Goal: Information Seeking & Learning: Learn about a topic

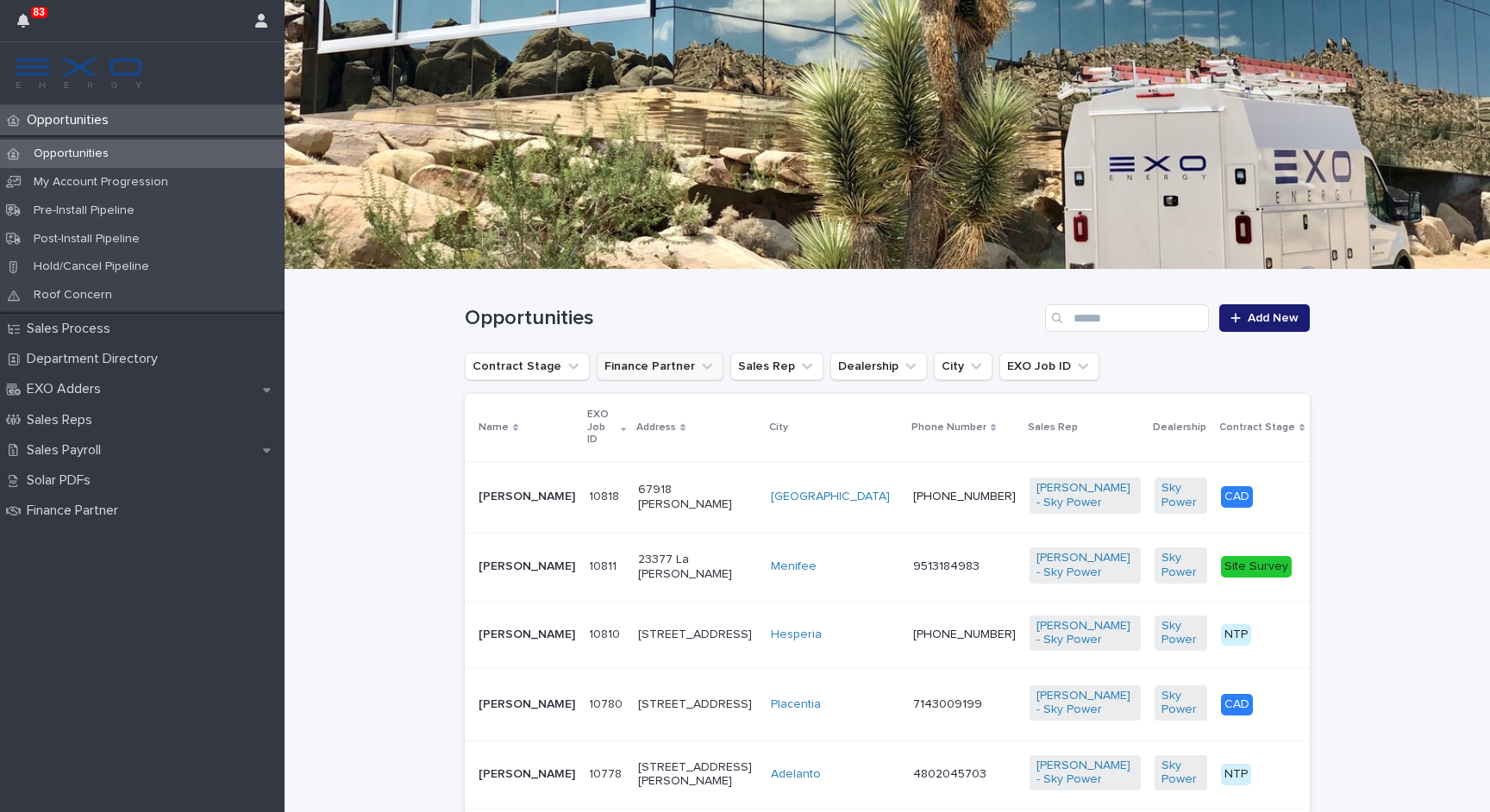
scroll to position [81, 0]
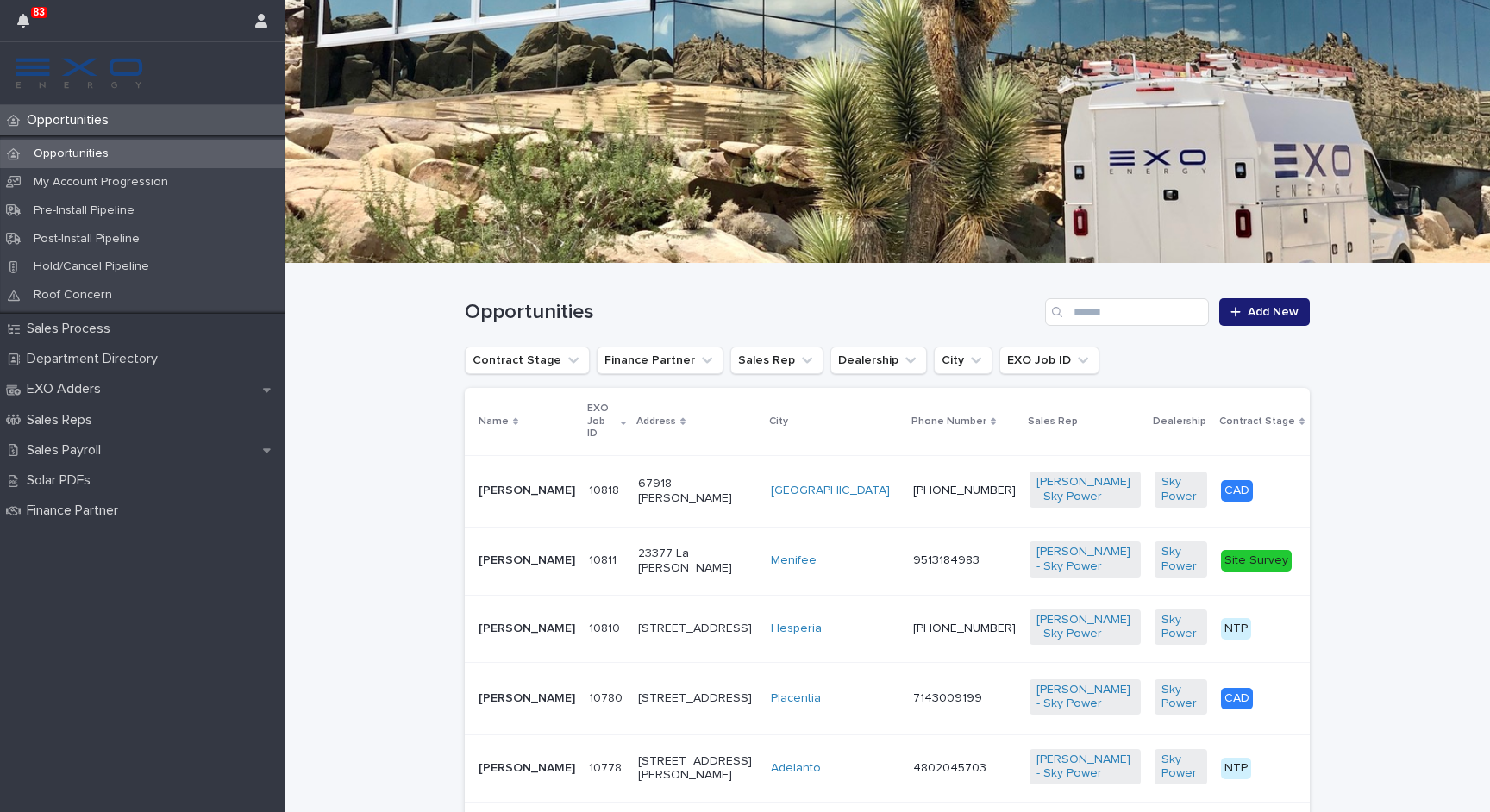
click at [502, 485] on p "[PERSON_NAME]" at bounding box center [526, 491] width 97 height 15
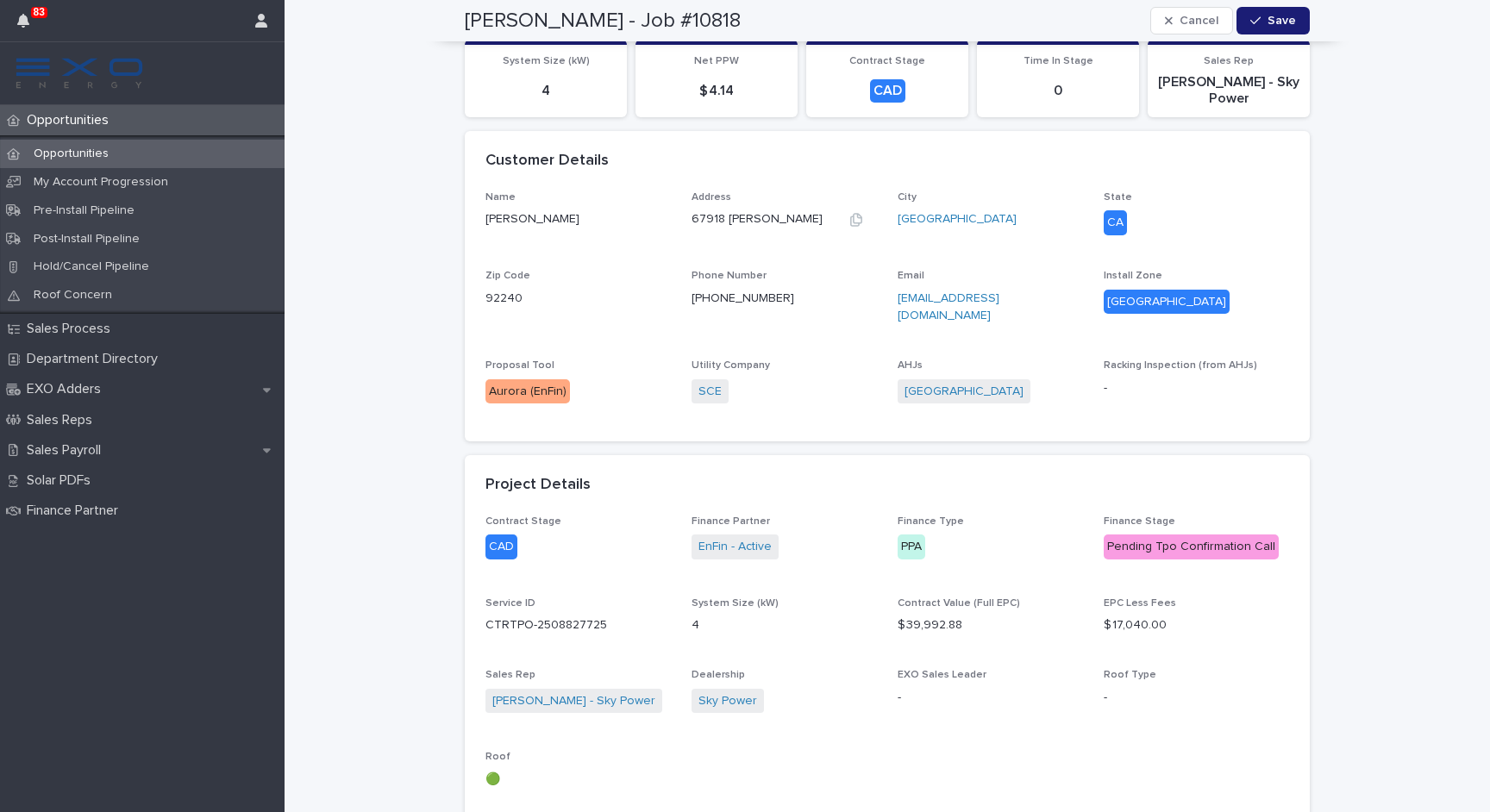
scroll to position [627, 0]
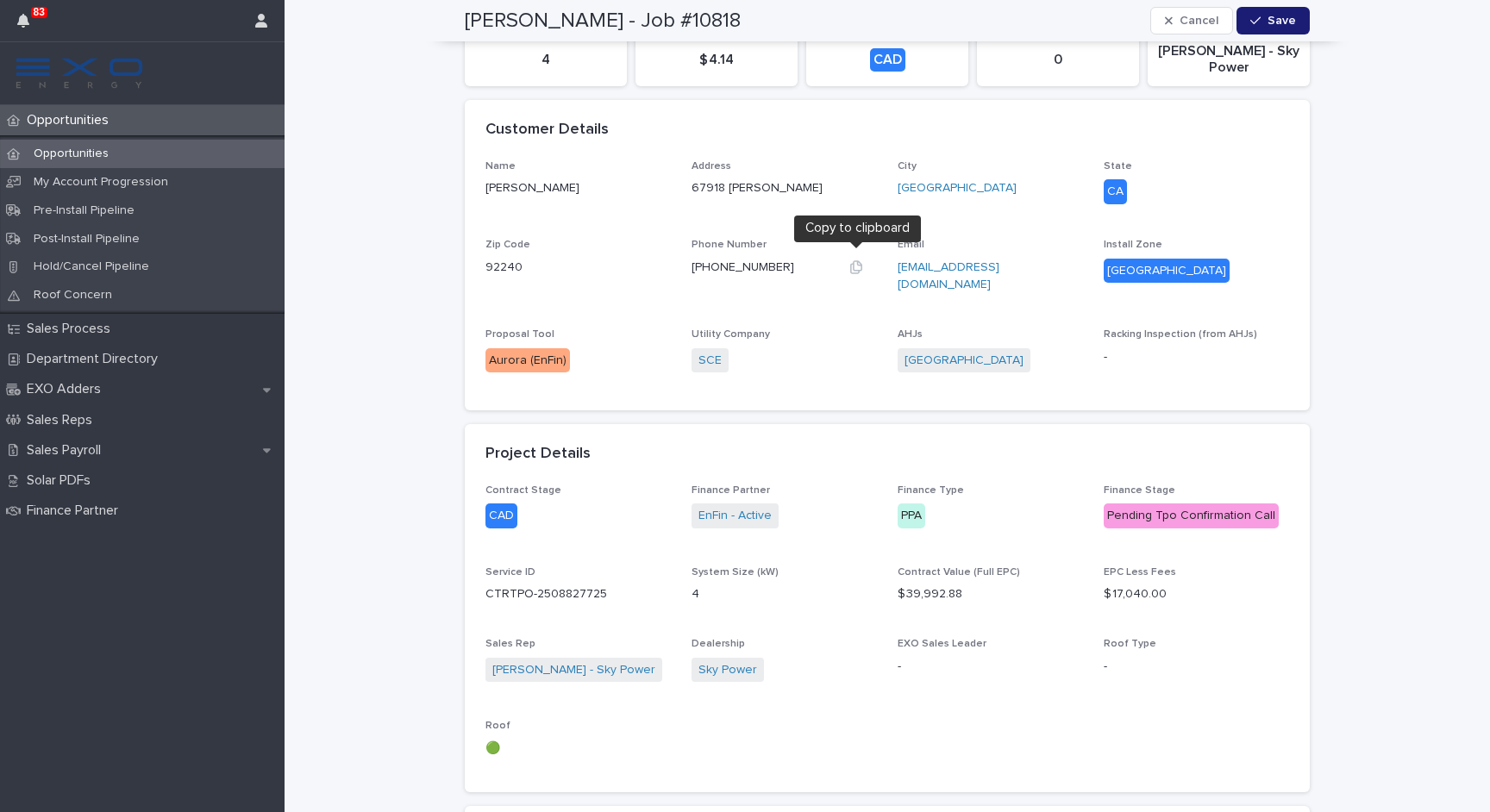
click at [854, 260] on icon "button" at bounding box center [856, 266] width 12 height 13
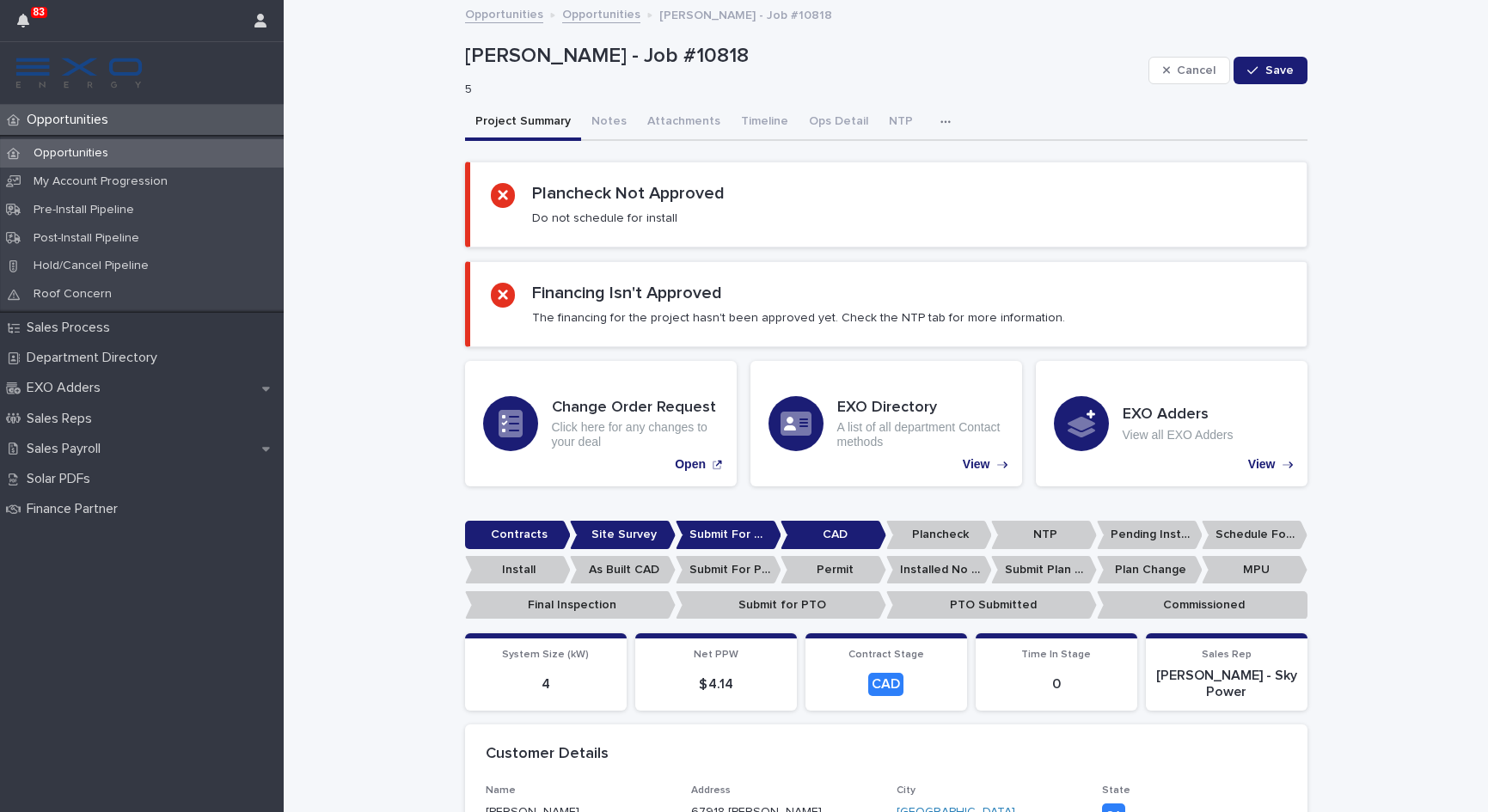
scroll to position [0, 0]
click at [99, 155] on p "Opportunities" at bounding box center [71, 153] width 102 height 15
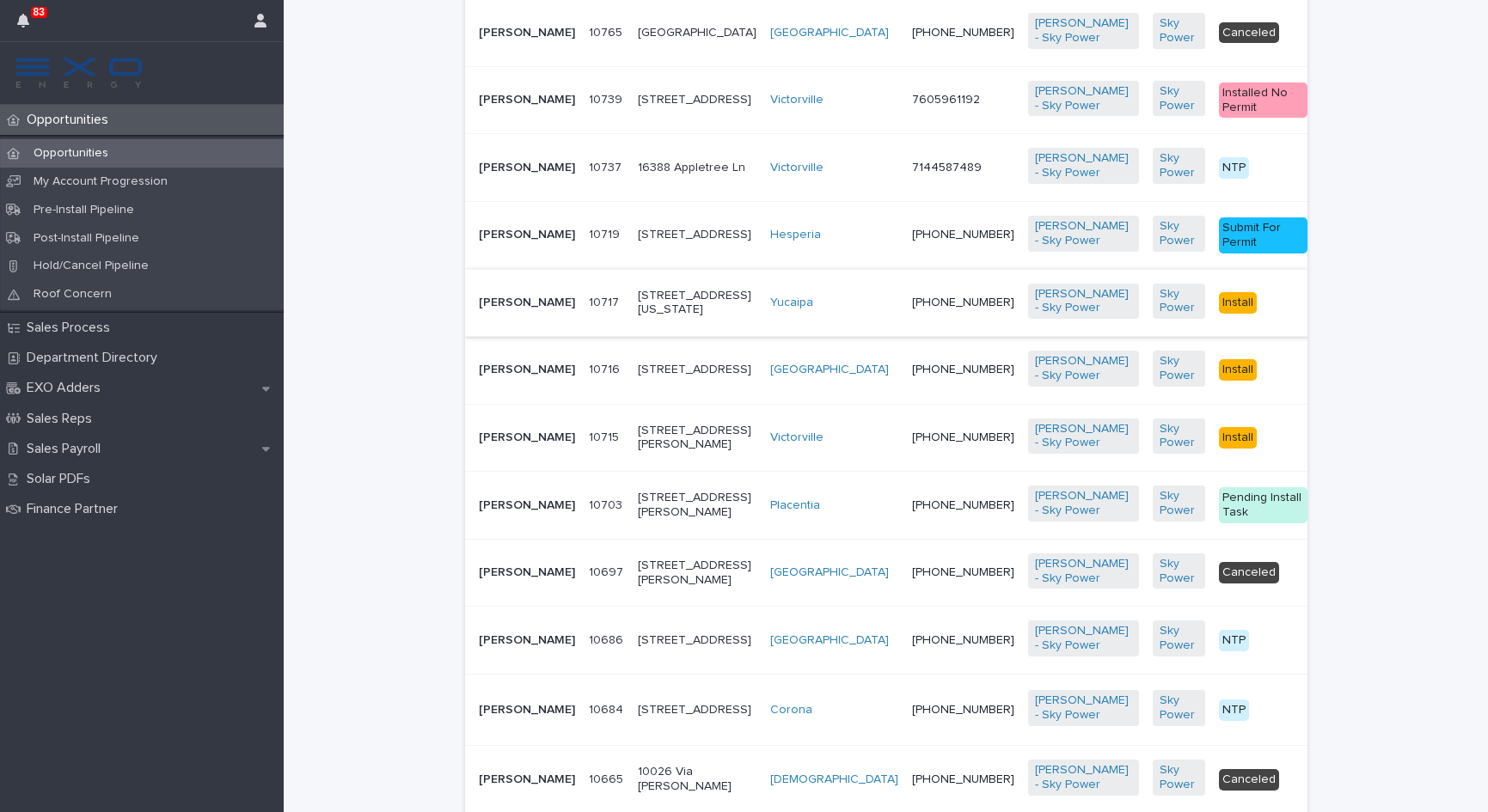
scroll to position [993, 0]
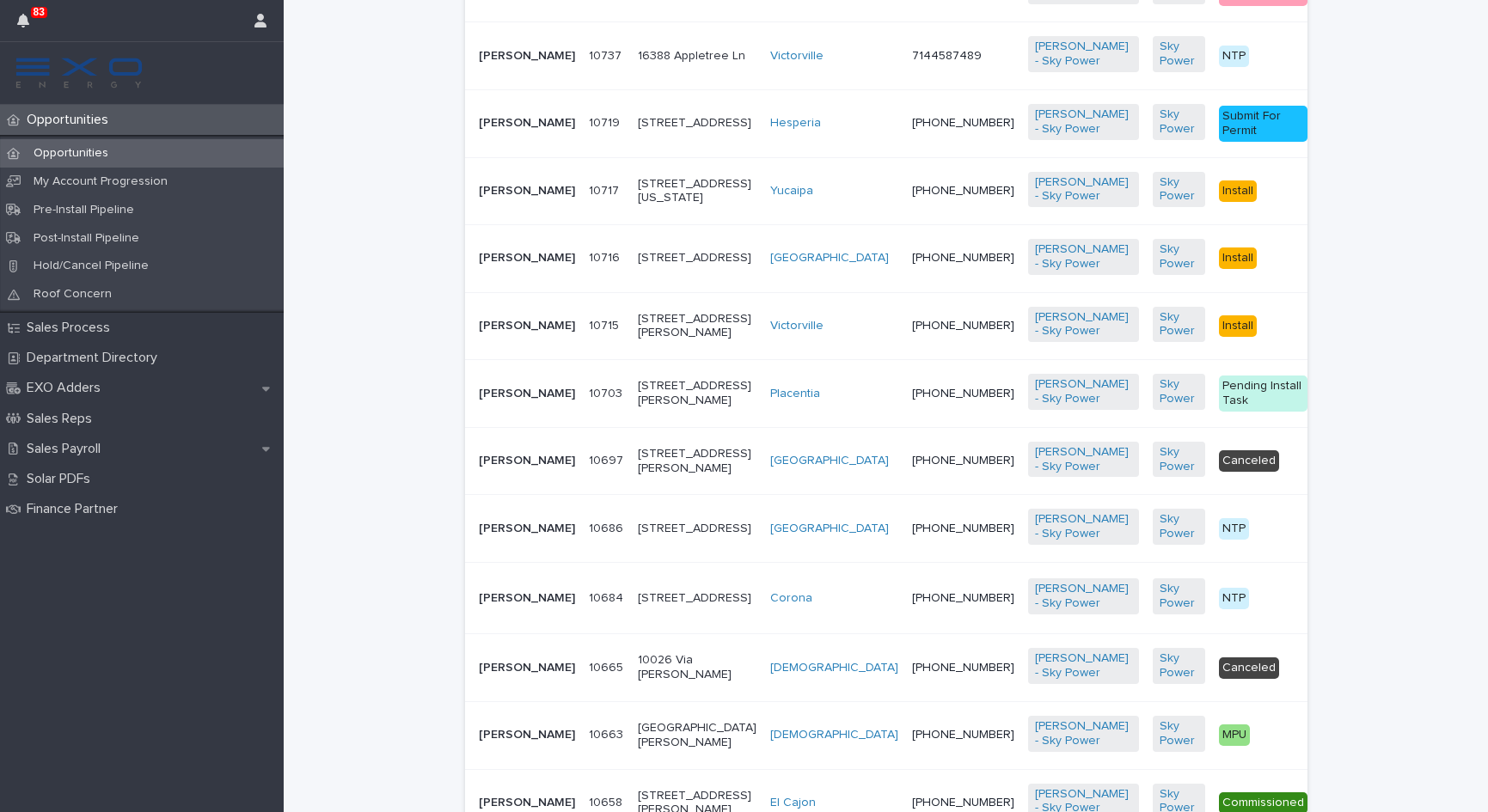
click at [498, 333] on p "[PERSON_NAME]" at bounding box center [527, 326] width 97 height 15
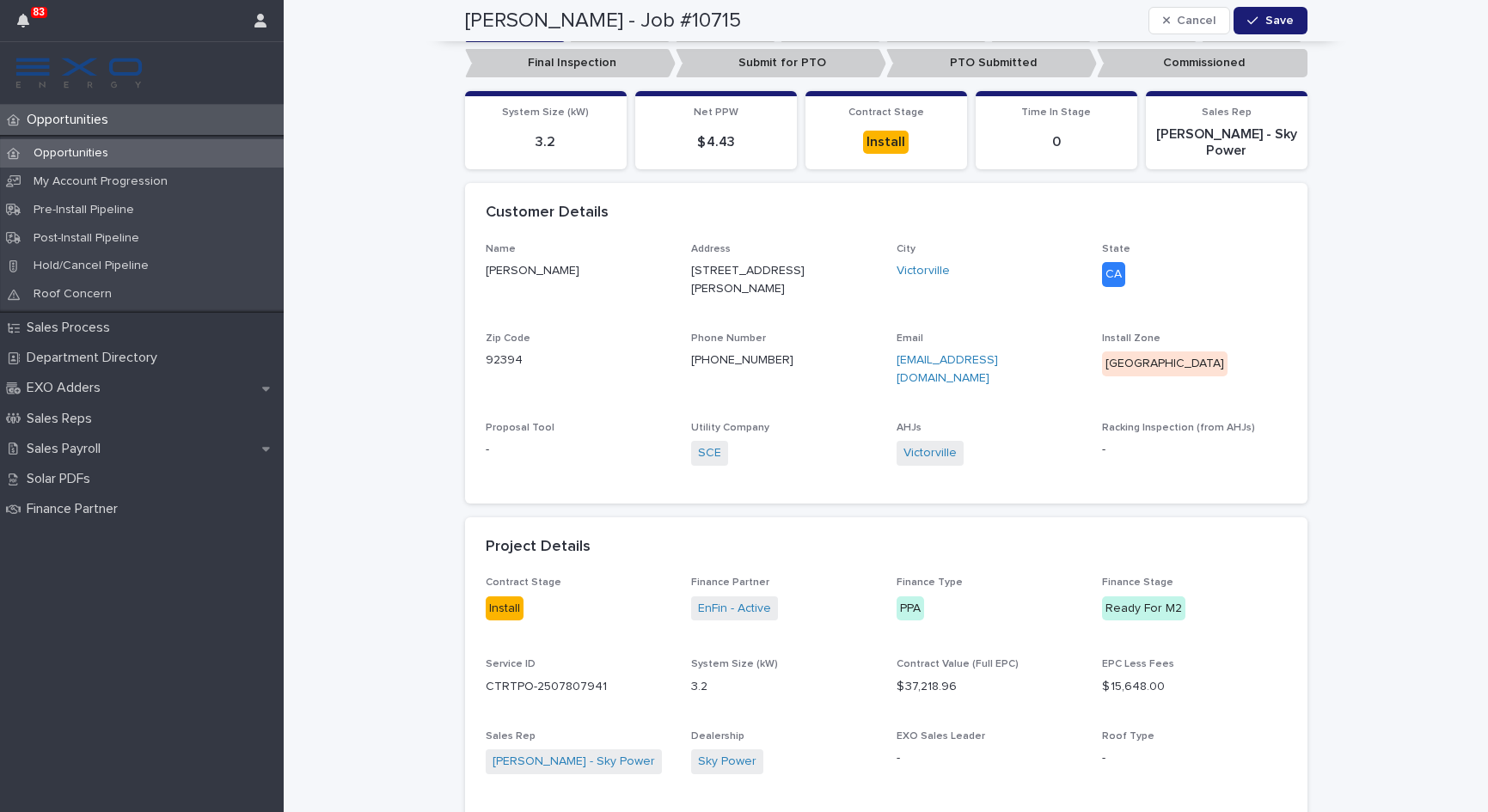
scroll to position [425, 0]
click at [853, 355] on icon "button" at bounding box center [855, 361] width 12 height 13
drag, startPoint x: 473, startPoint y: 17, endPoint x: 564, endPoint y: 17, distance: 91.0
click at [564, 17] on h2 "[PERSON_NAME] - Job #10715" at bounding box center [603, 20] width 276 height 25
drag, startPoint x: 696, startPoint y: 17, endPoint x: 459, endPoint y: 20, distance: 237.0
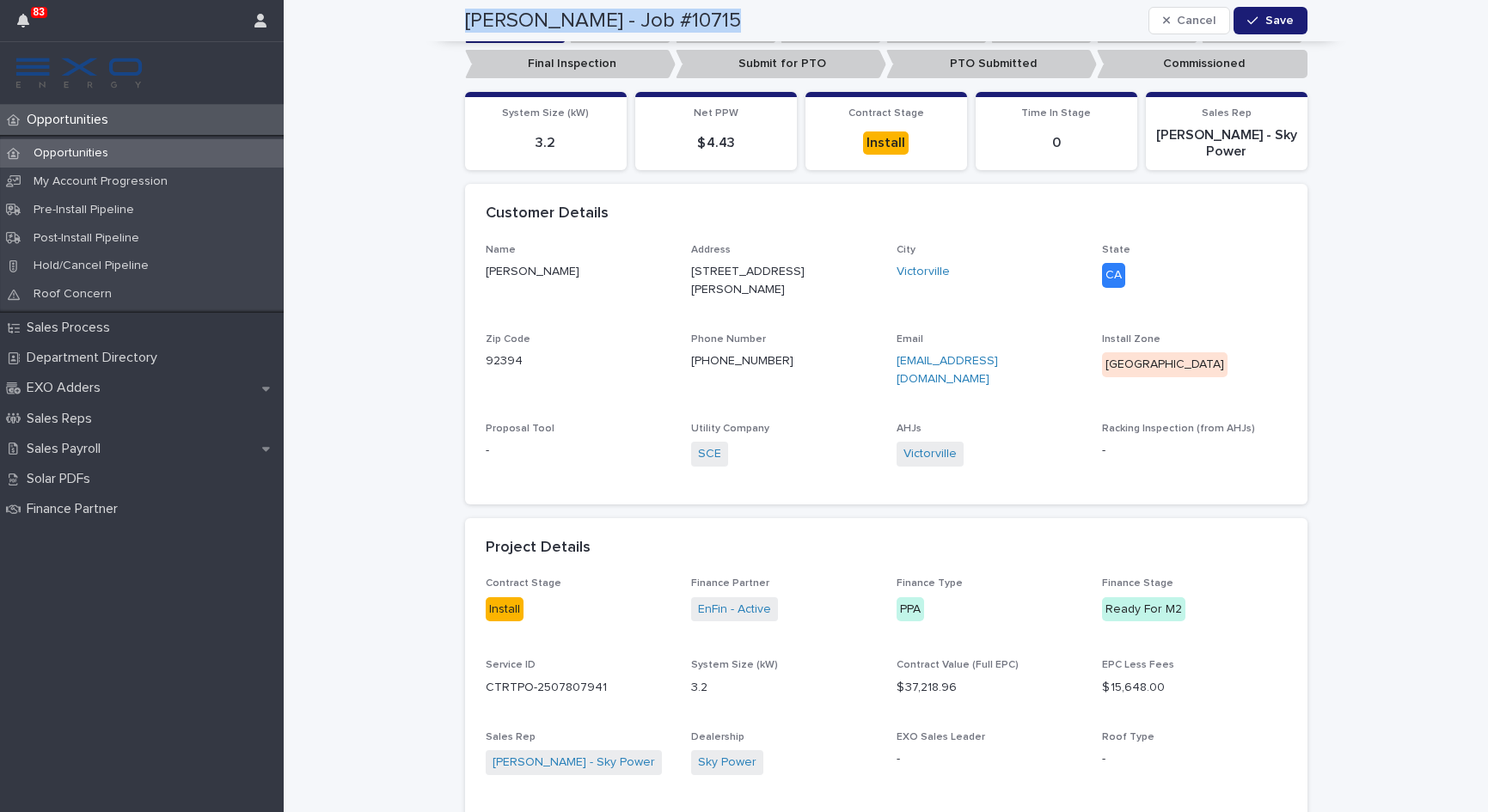
click at [459, 20] on div "[PERSON_NAME] - Job #10715 Cancel Save" at bounding box center [886, 20] width 925 height 41
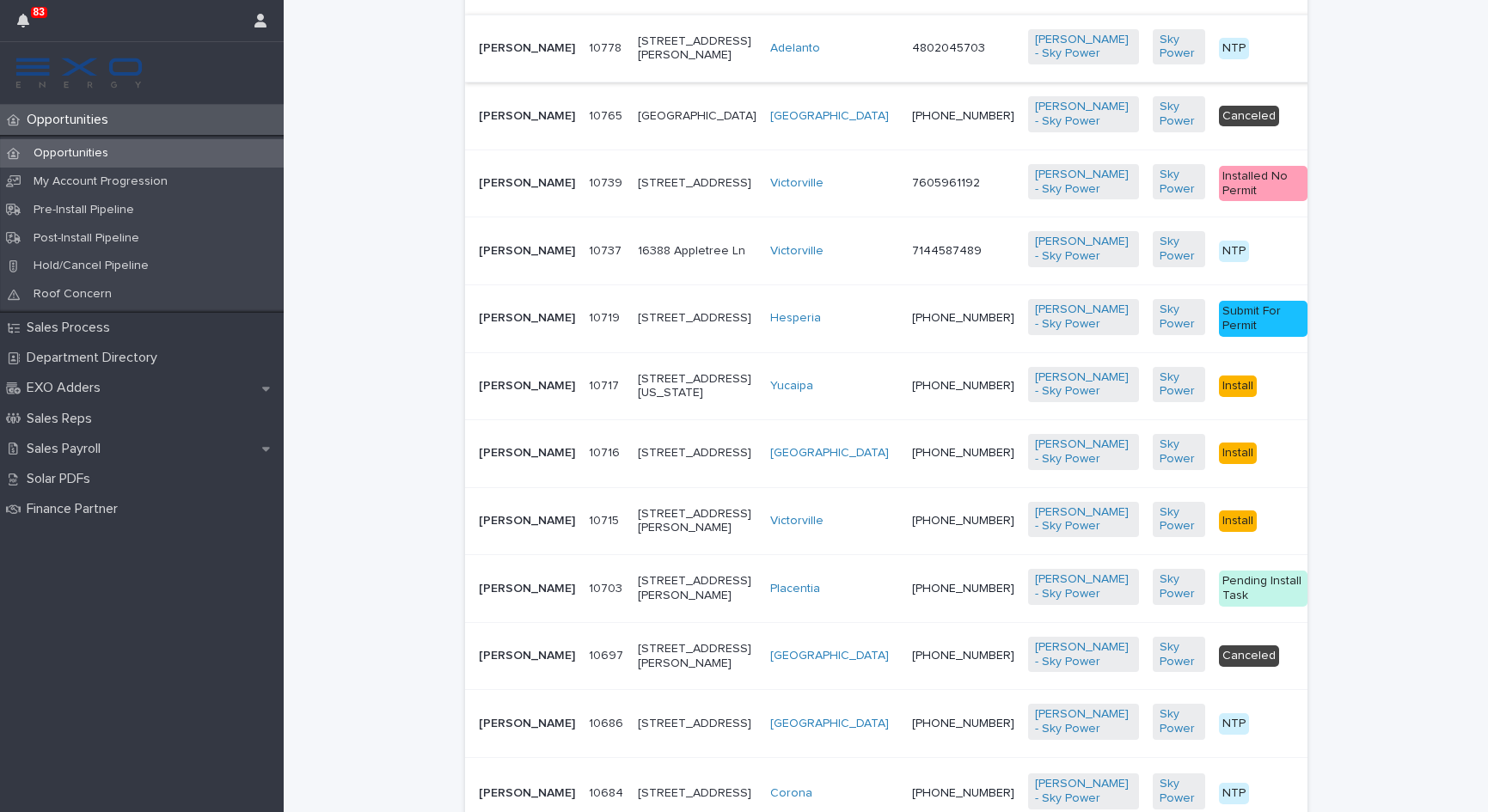
scroll to position [805, 0]
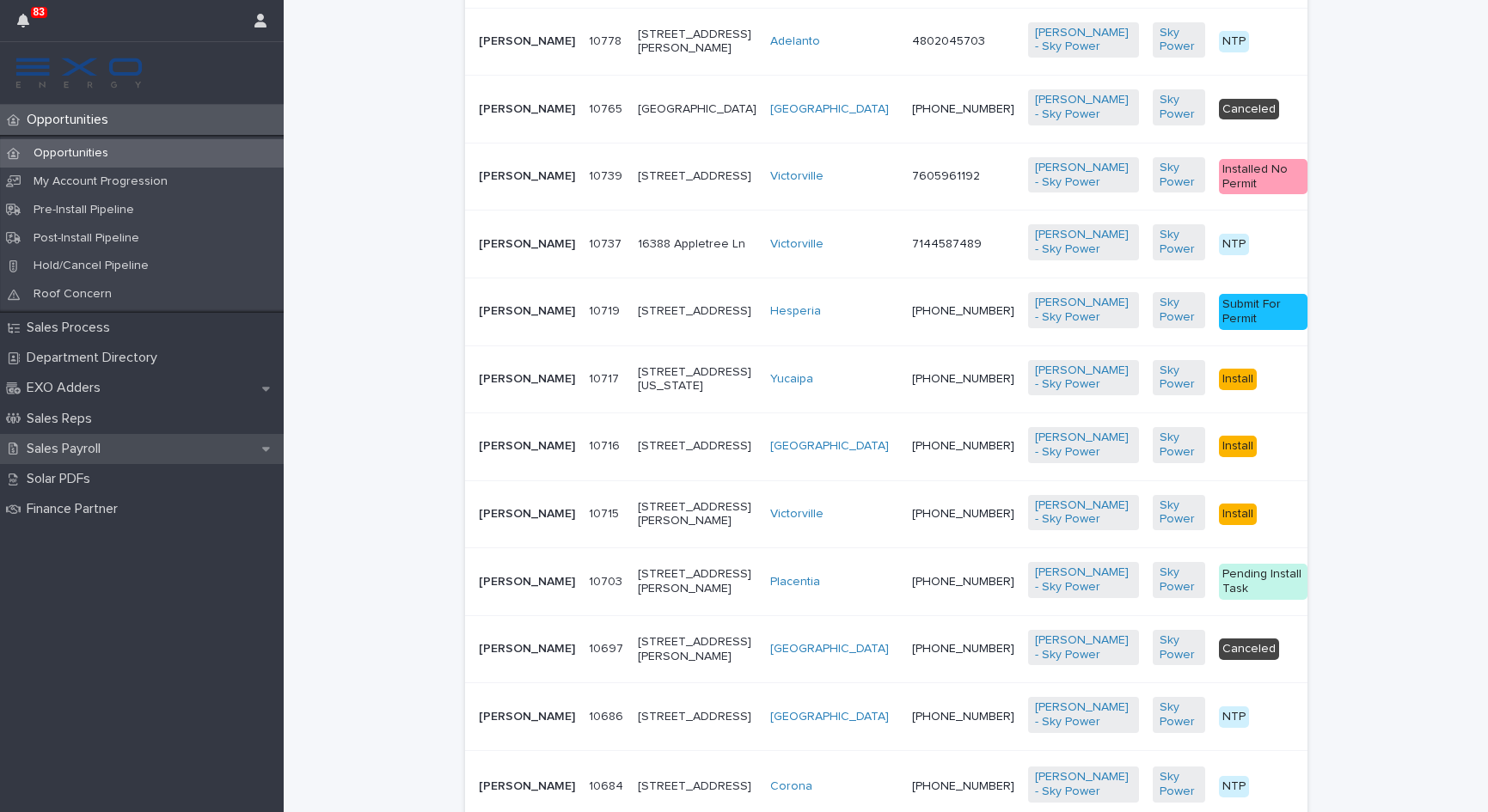
click at [74, 445] on p "Sales Payroll" at bounding box center [67, 449] width 95 height 17
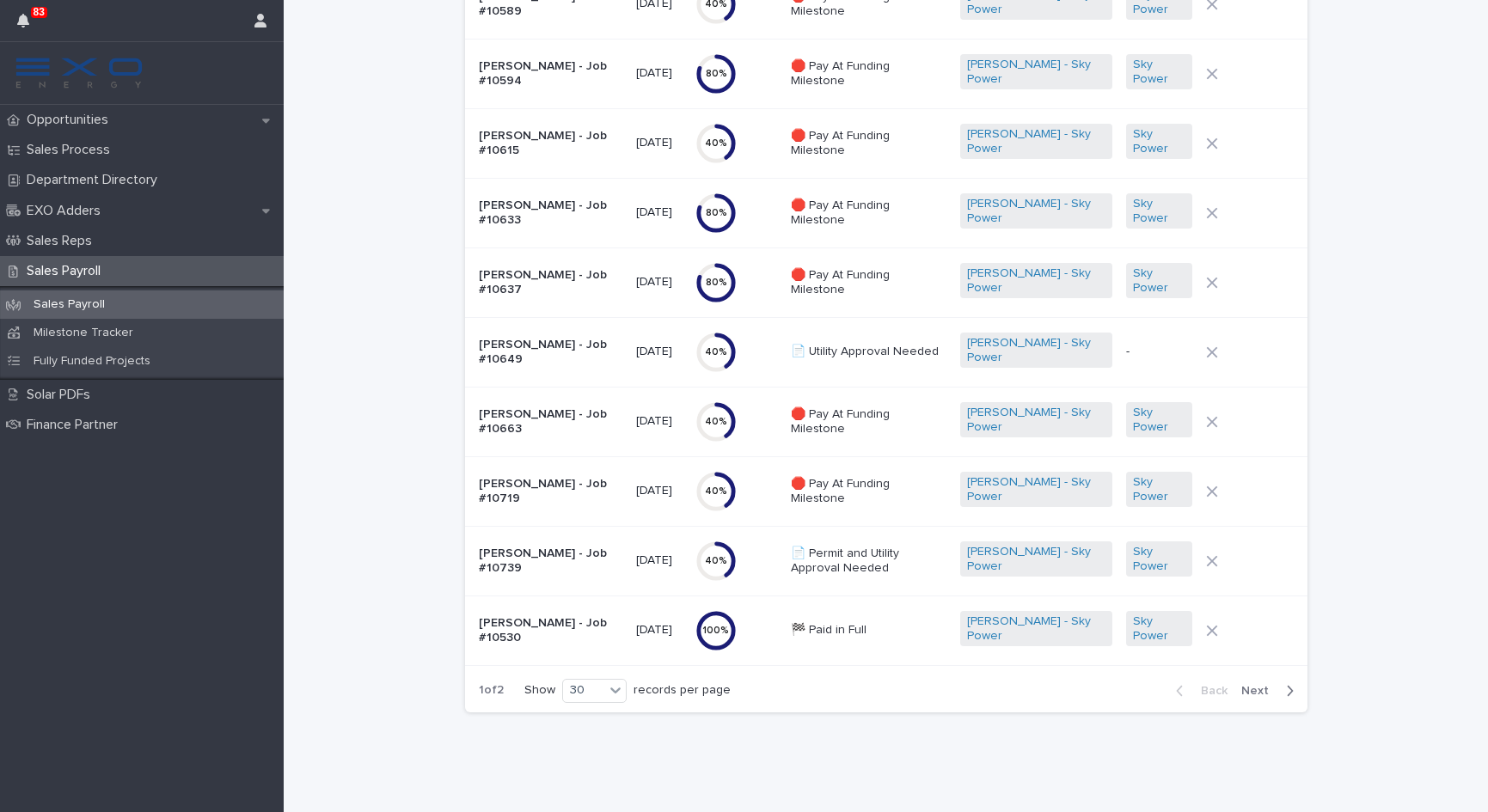
scroll to position [1589, 0]
click at [1262, 692] on span "Next" at bounding box center [1260, 691] width 38 height 12
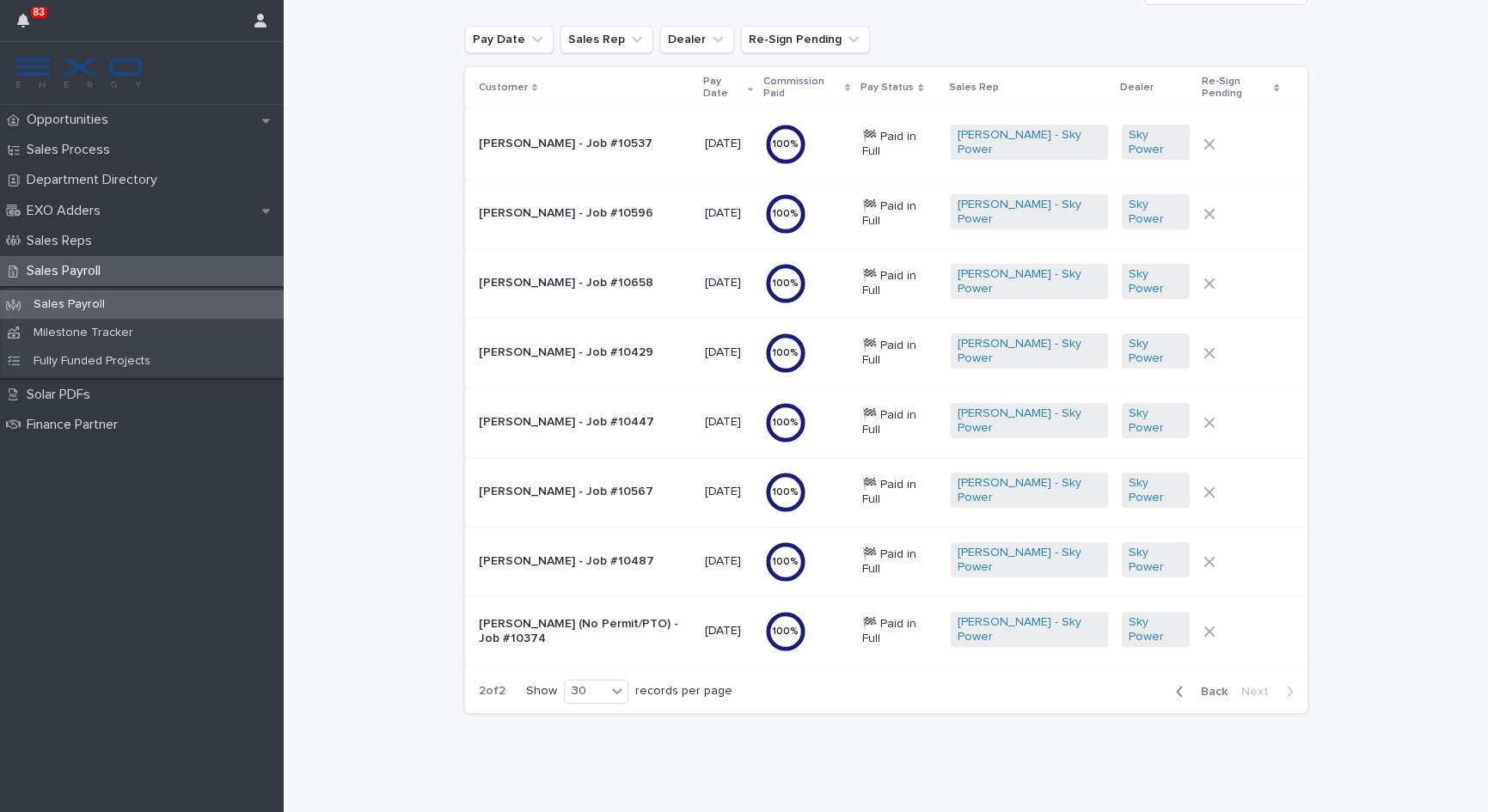
scroll to position [22, 0]
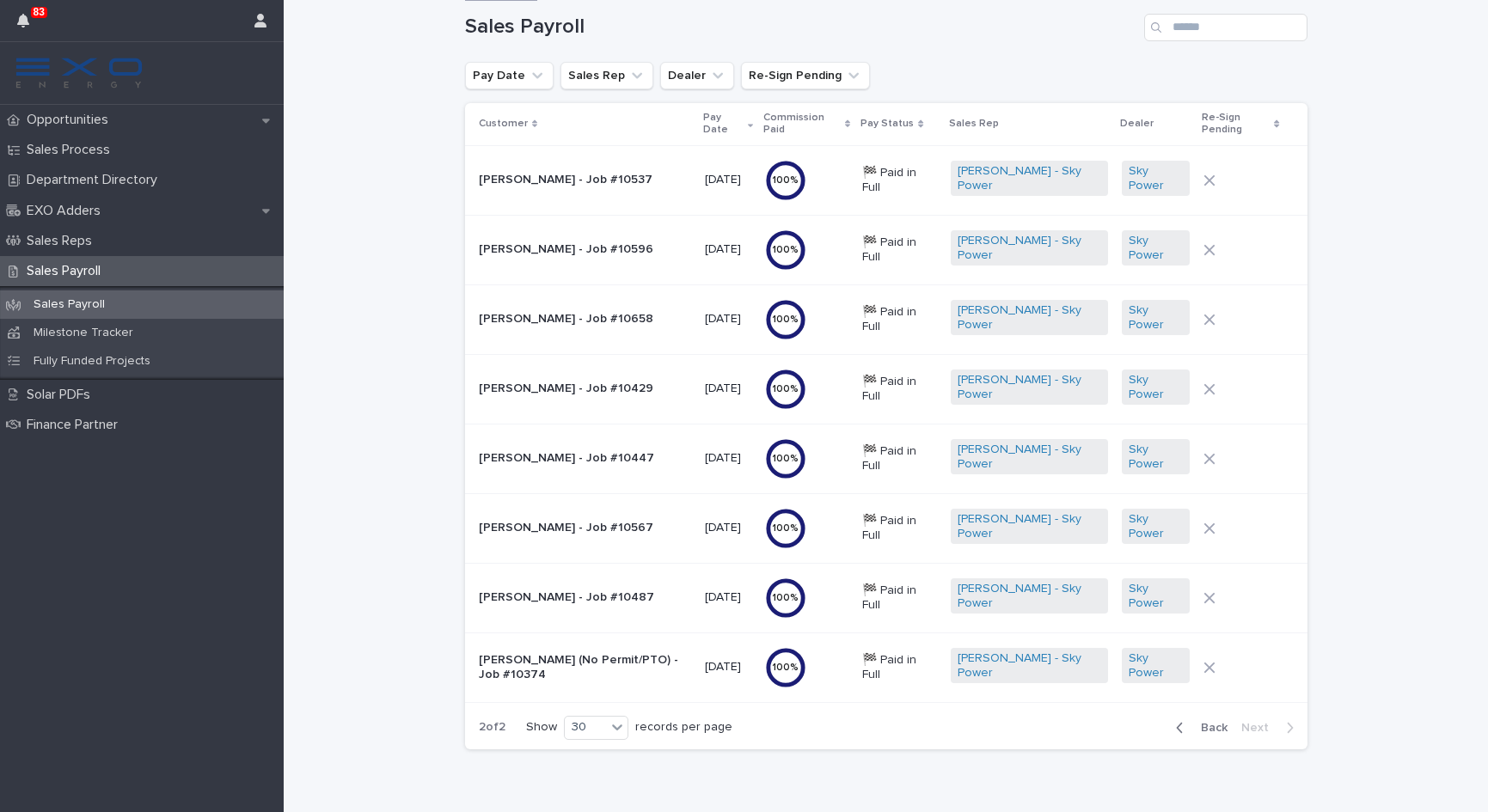
click at [1224, 731] on span "Back" at bounding box center [1209, 727] width 37 height 12
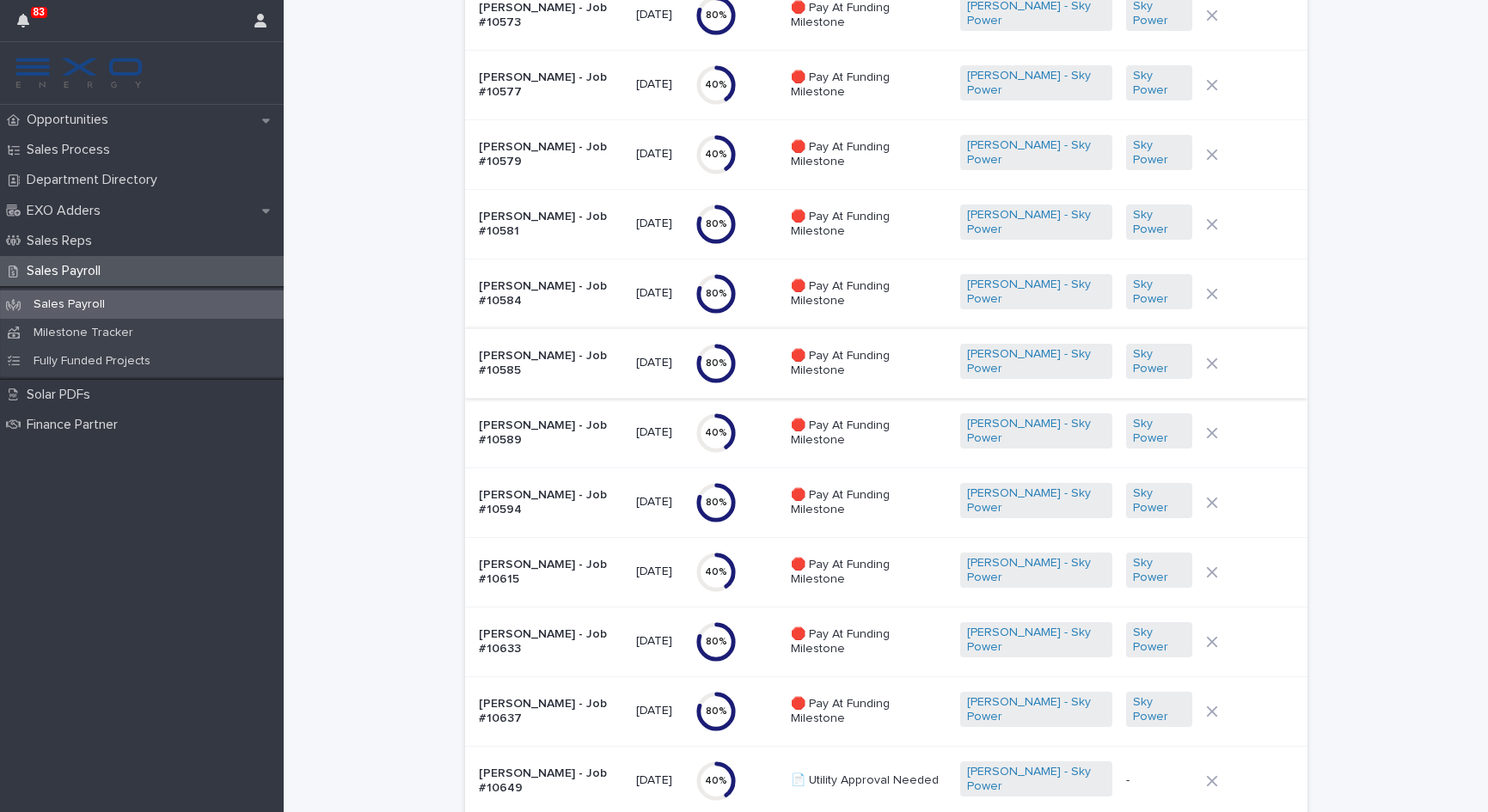
scroll to position [1165, 0]
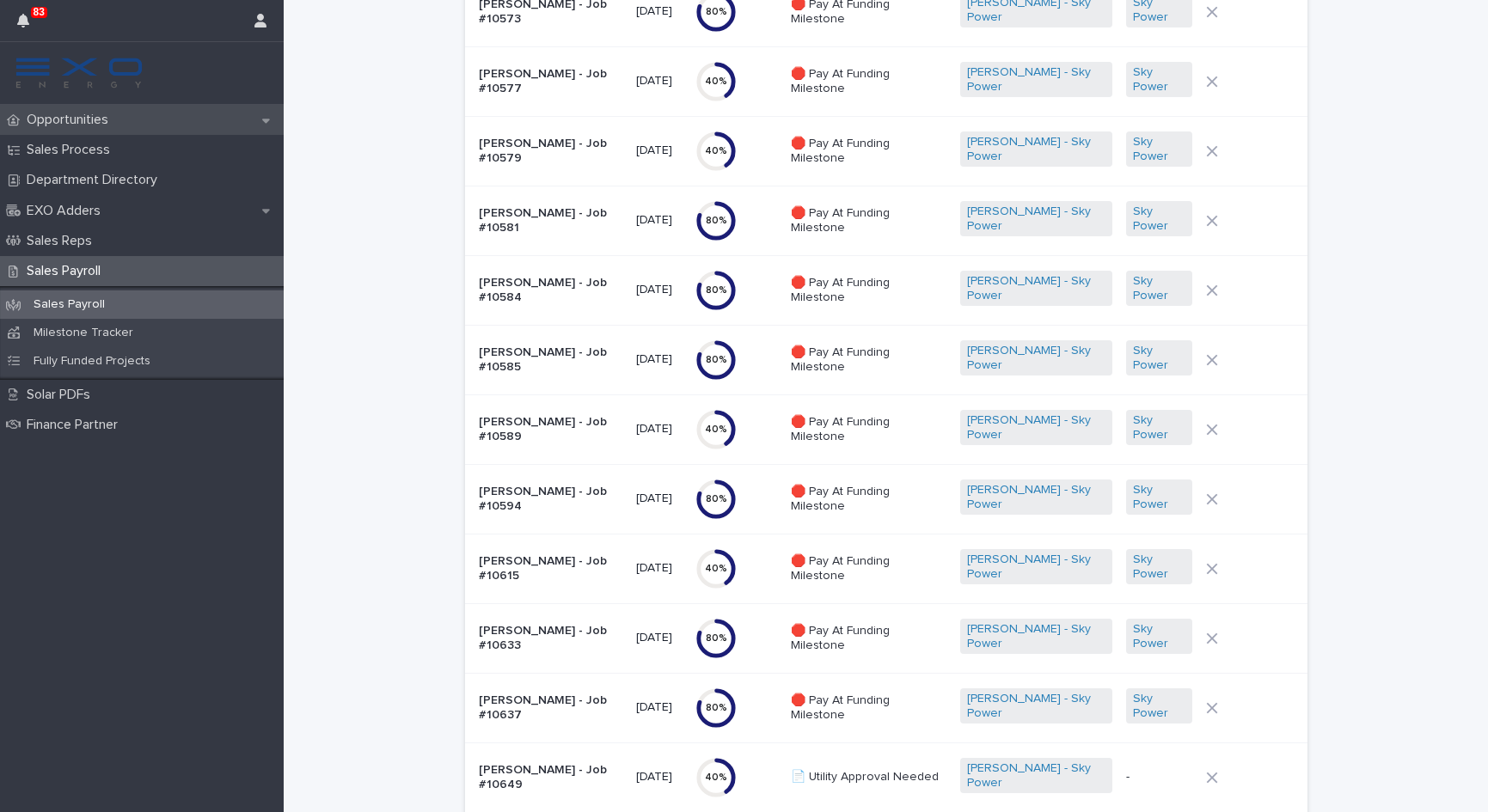
click at [108, 118] on p "Opportunities" at bounding box center [71, 120] width 102 height 17
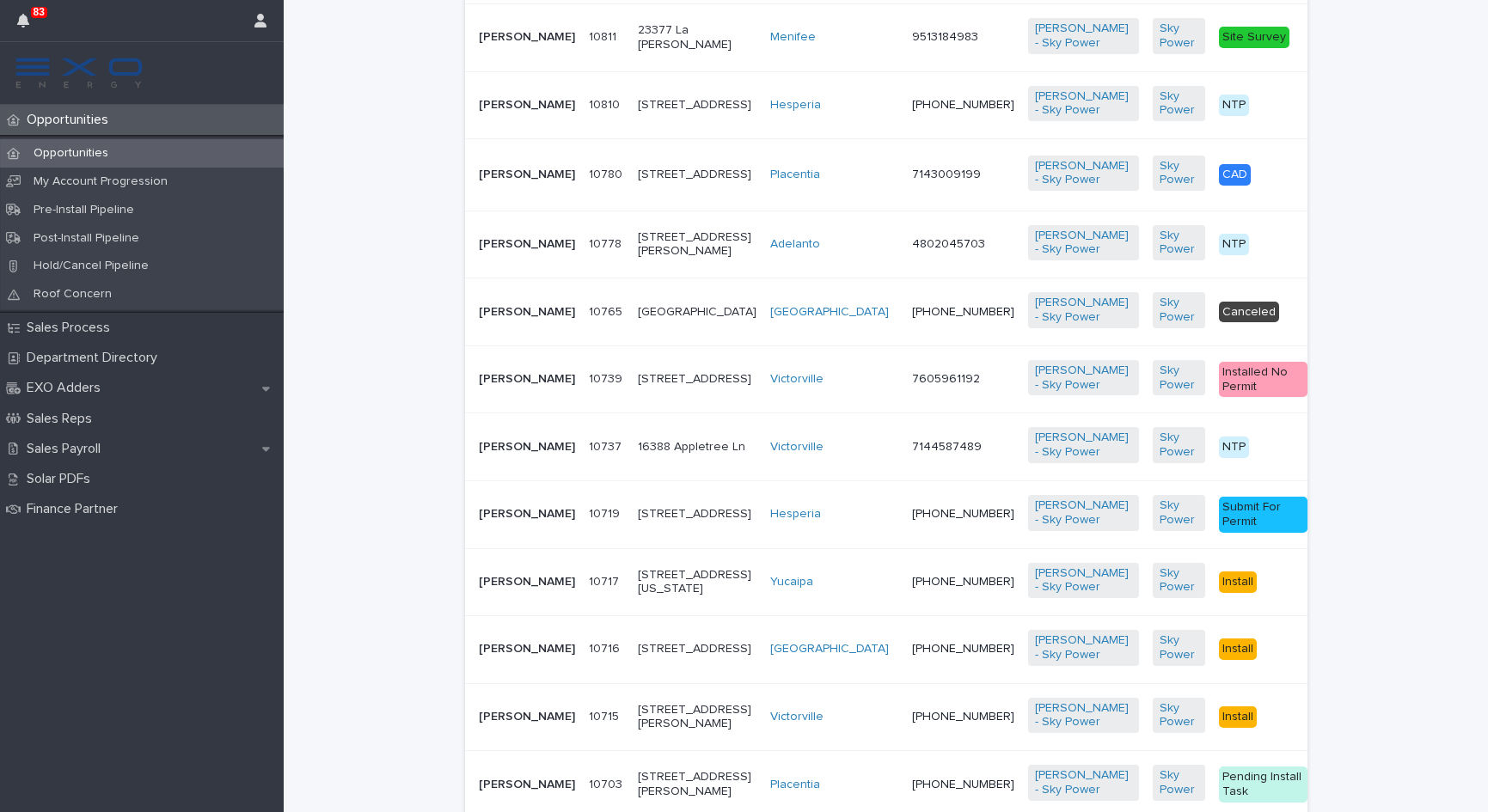
scroll to position [624, 0]
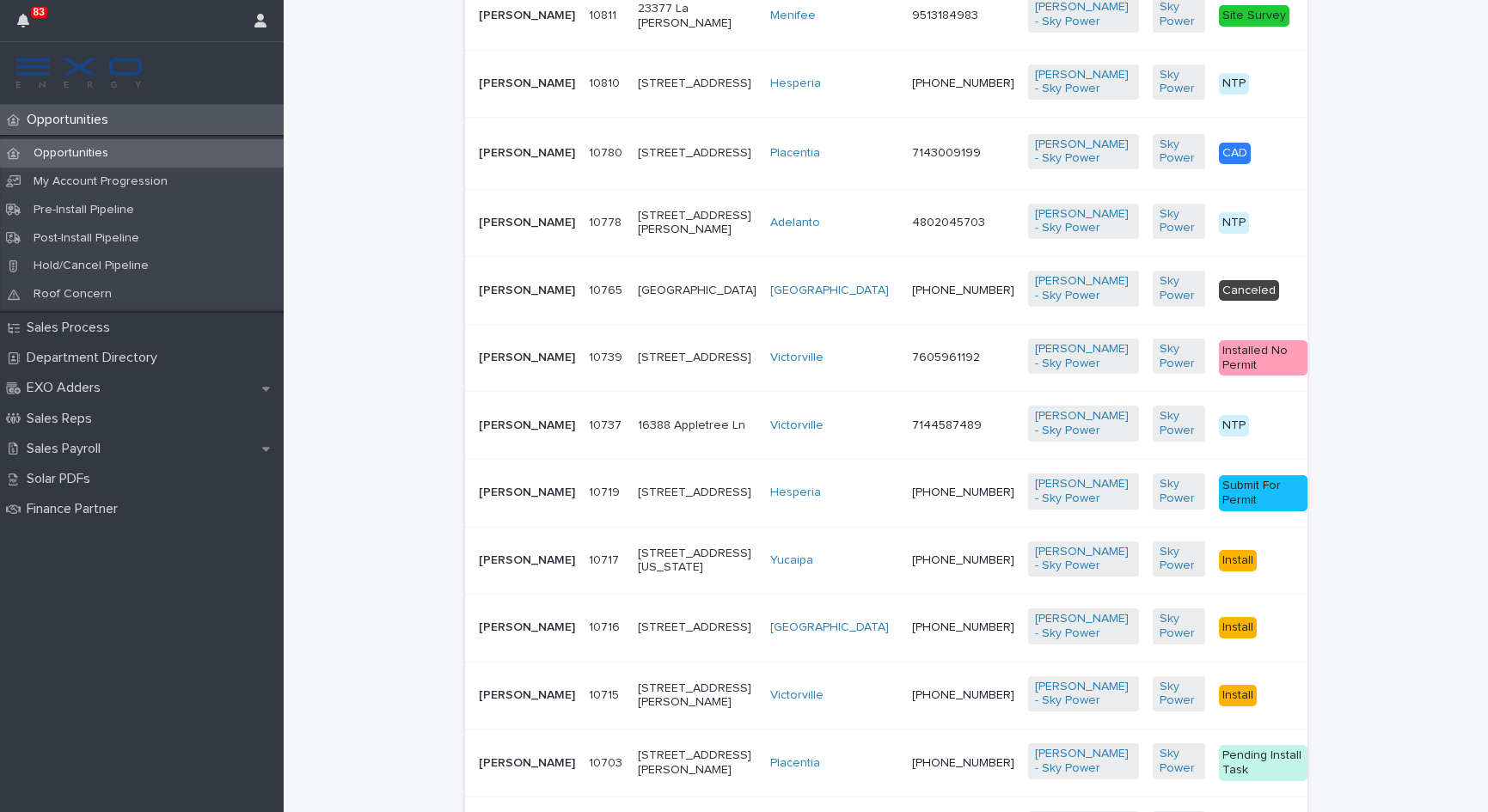
click at [500, 366] on p "[PERSON_NAME]" at bounding box center [527, 358] width 97 height 15
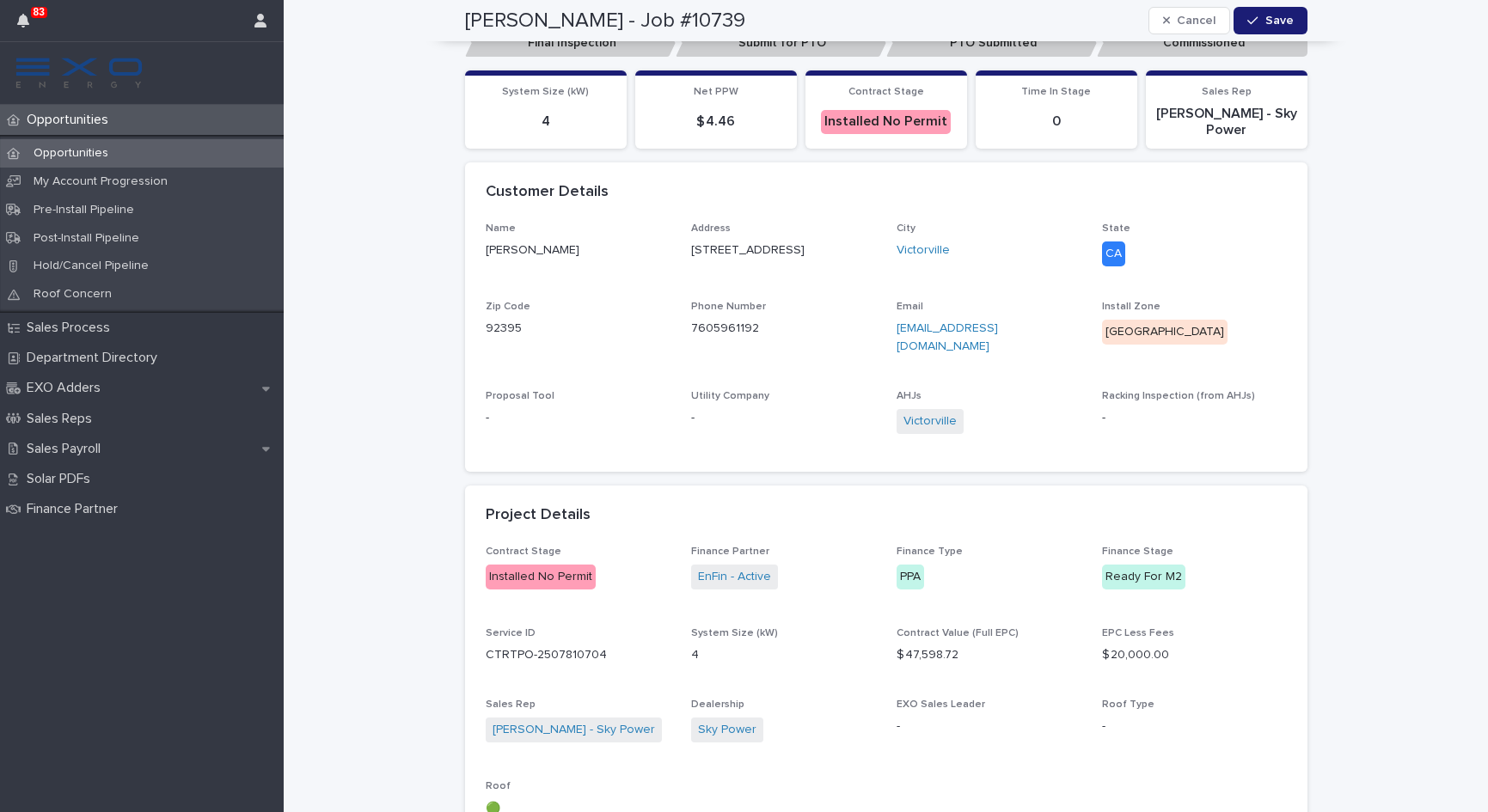
scroll to position [479, 0]
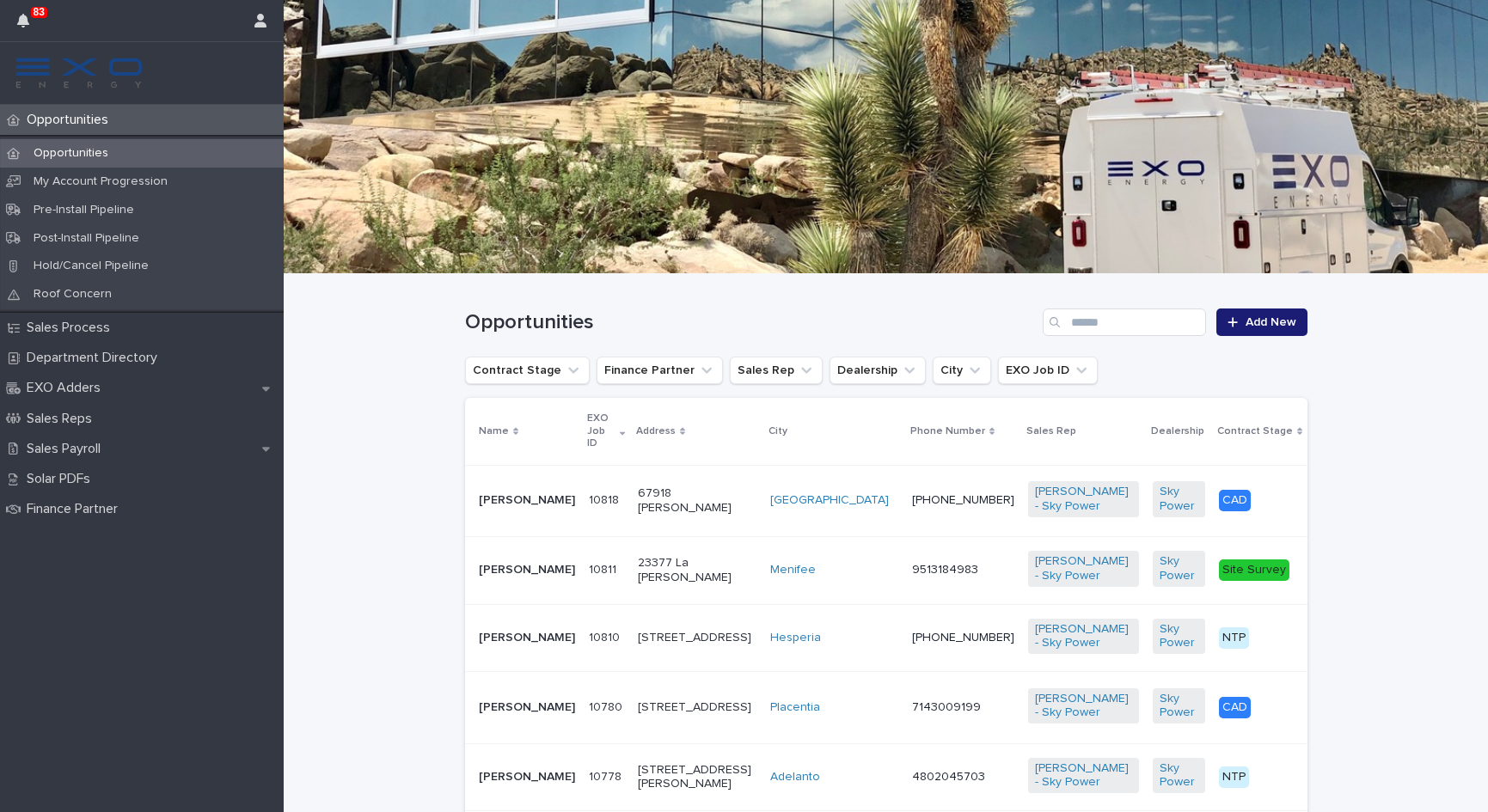
scroll to position [326, 0]
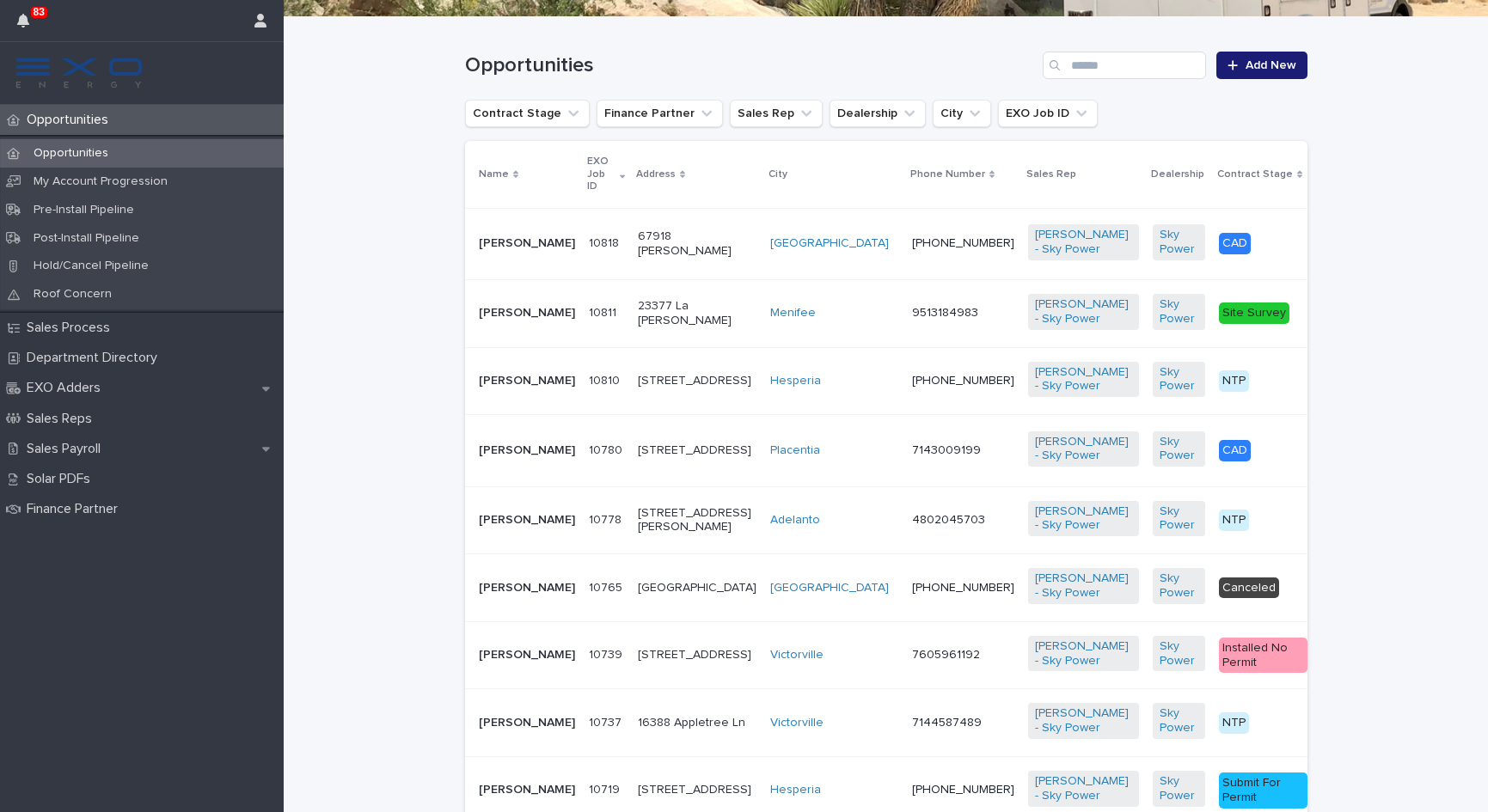
click at [491, 236] on p "[PERSON_NAME]" at bounding box center [527, 243] width 97 height 15
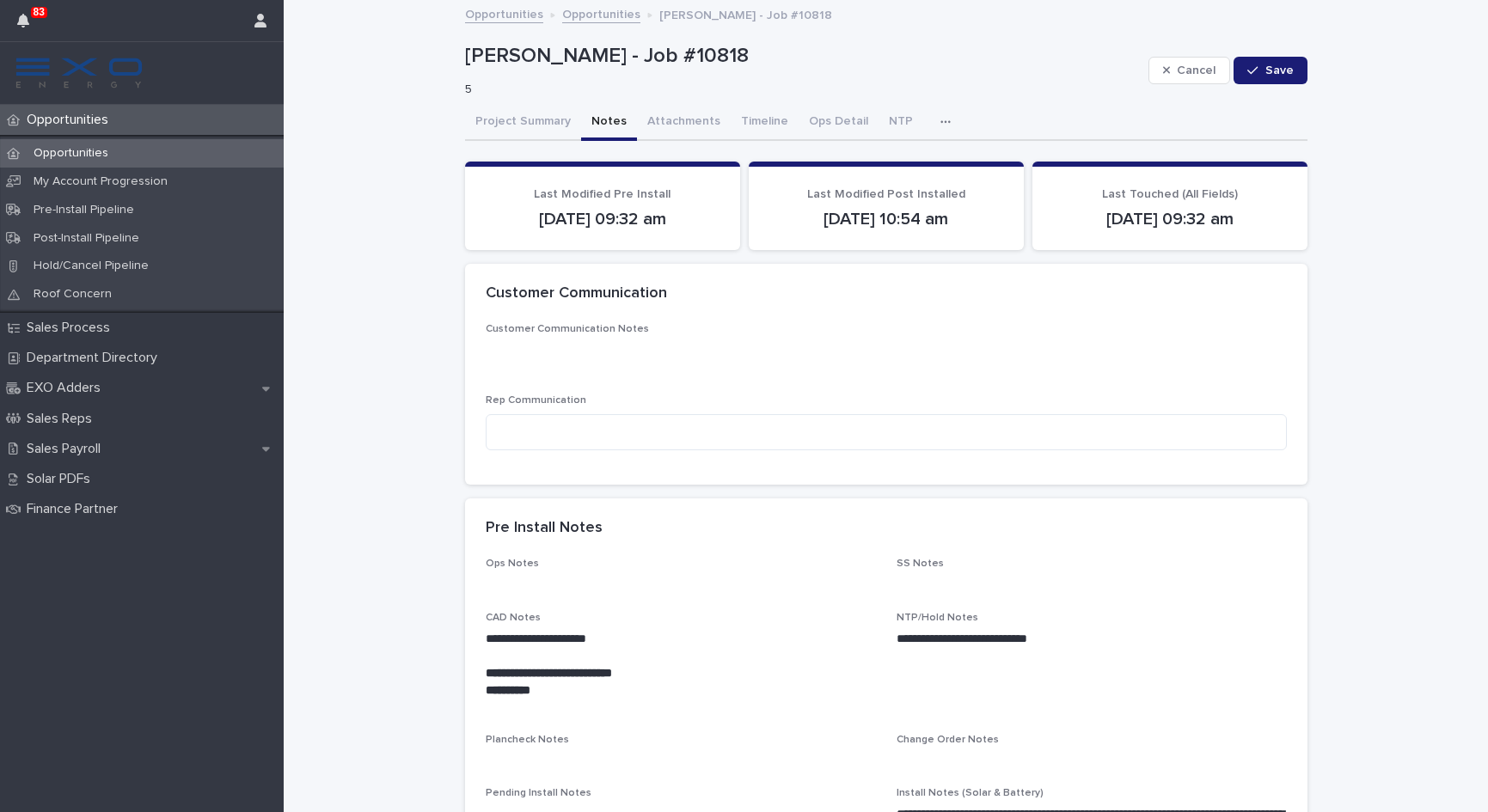
click at [599, 126] on button "Notes" at bounding box center [608, 122] width 56 height 36
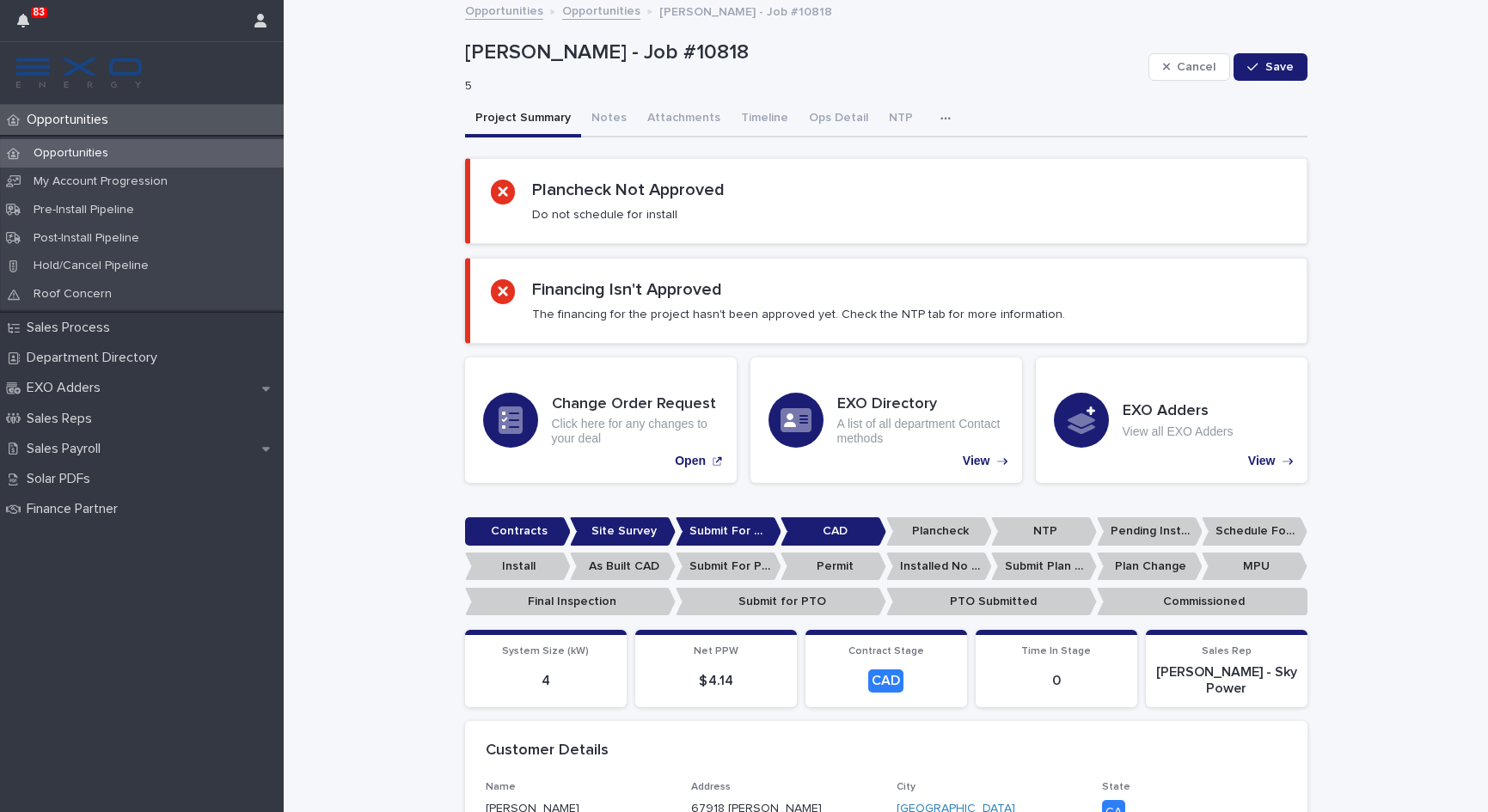
click at [504, 109] on button "Project Summary" at bounding box center [523, 118] width 116 height 36
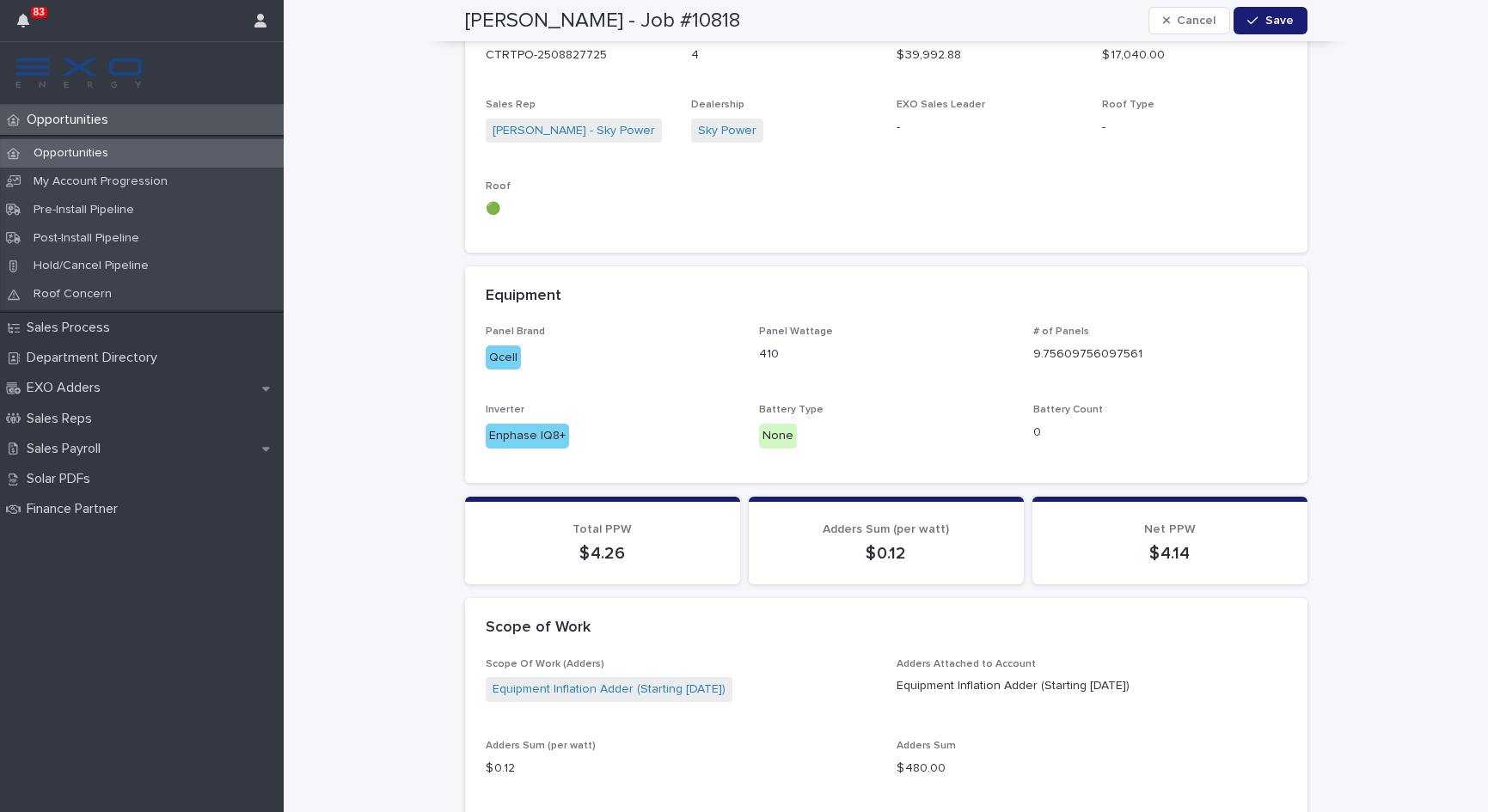
scroll to position [1160, 0]
click at [96, 150] on p "Opportunities" at bounding box center [71, 153] width 102 height 15
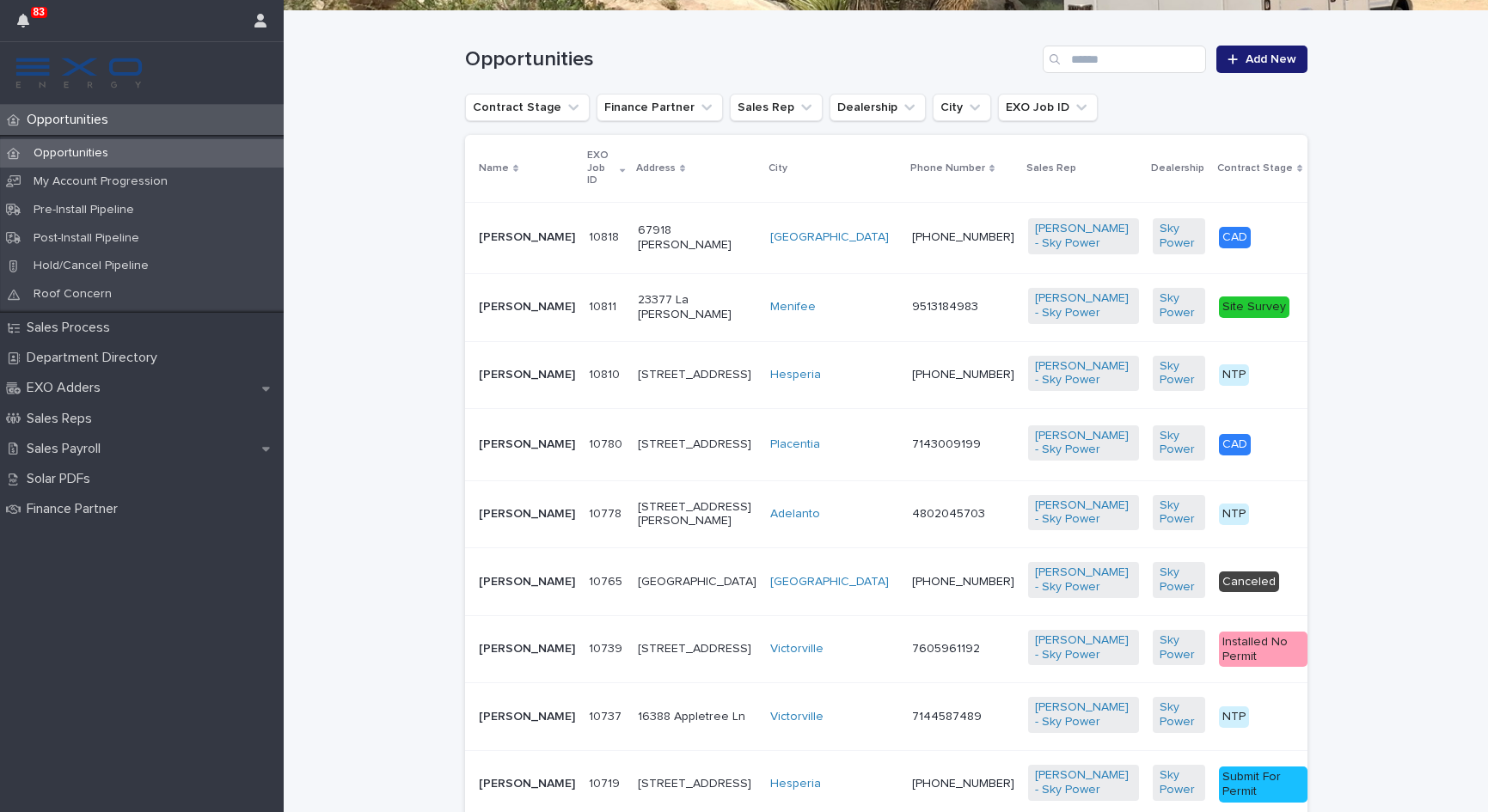
scroll to position [527, 0]
